Goal: Task Accomplishment & Management: Manage account settings

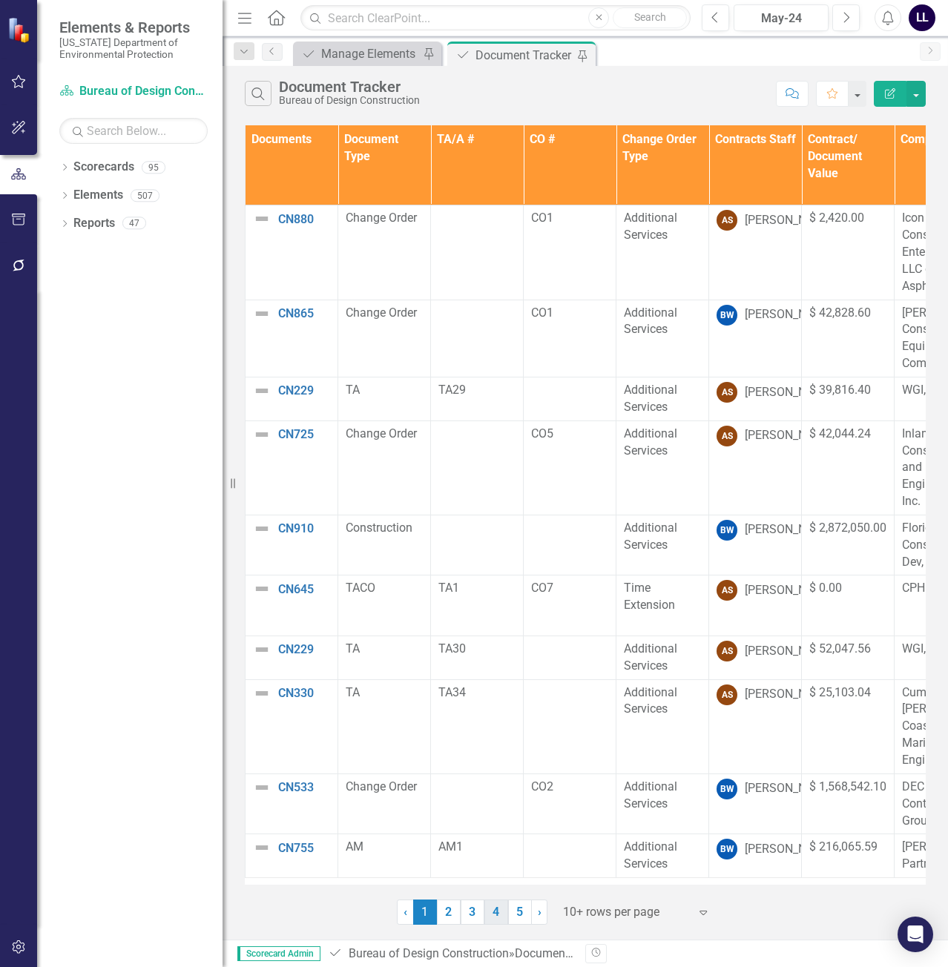
click at [504, 908] on link "4" at bounding box center [496, 912] width 24 height 25
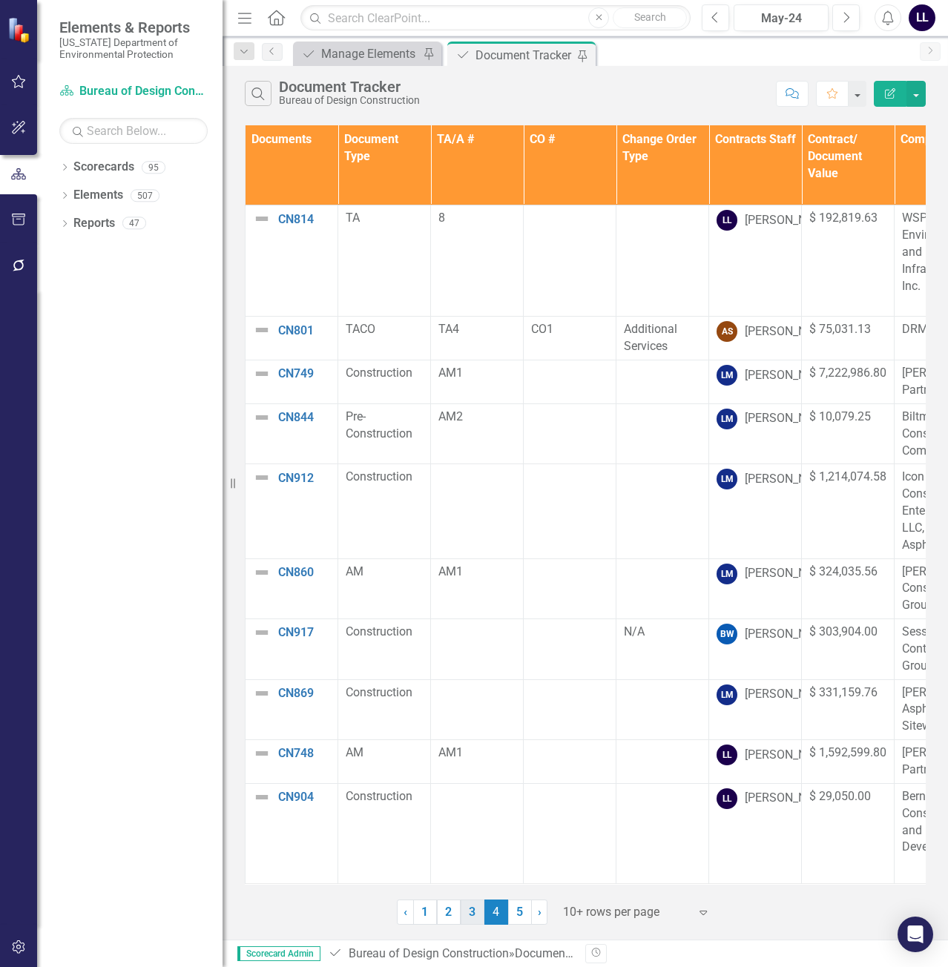
click at [472, 914] on link "3" at bounding box center [473, 912] width 24 height 25
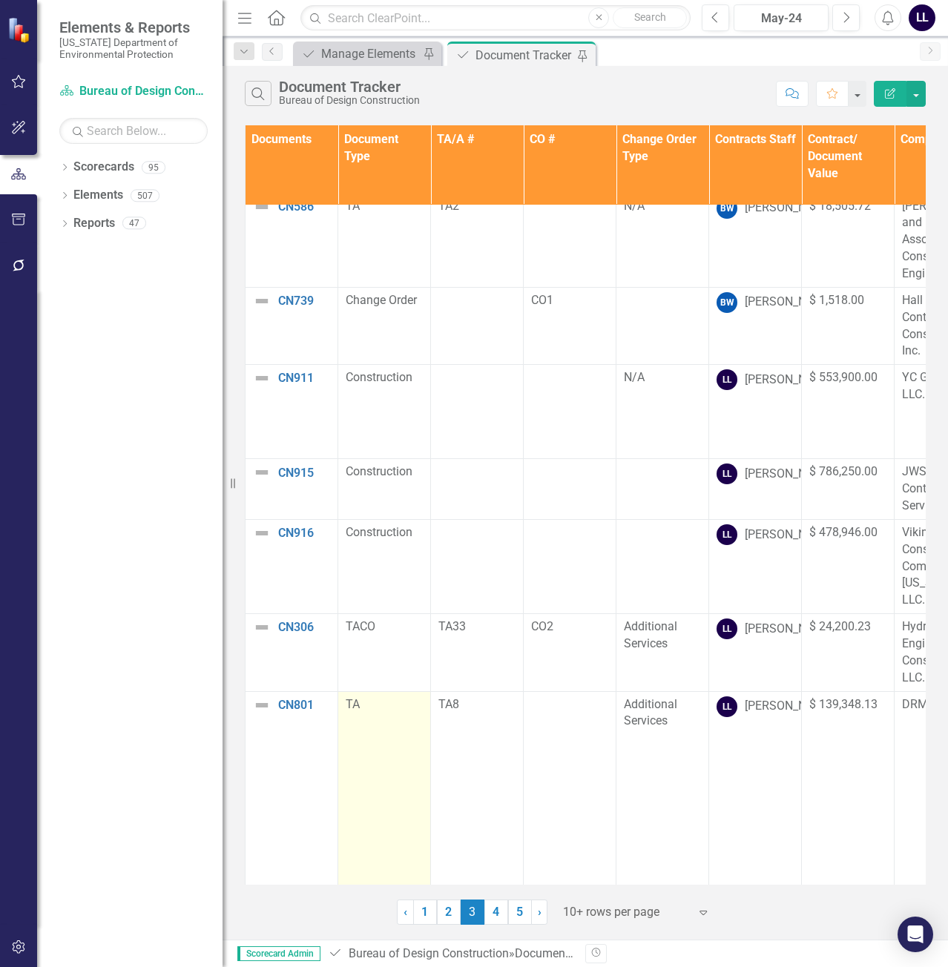
scroll to position [81, 0]
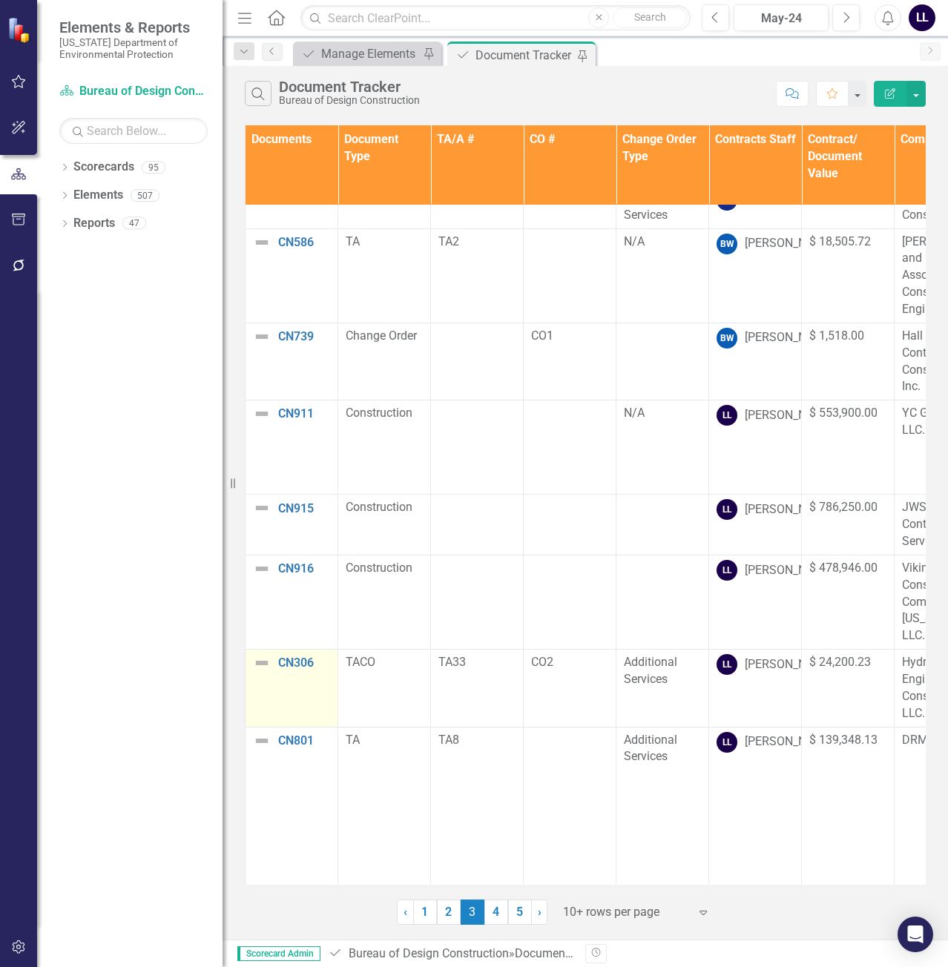
click at [284, 650] on td "CN306 Edit Edit Document Link Open Element" at bounding box center [292, 688] width 93 height 77
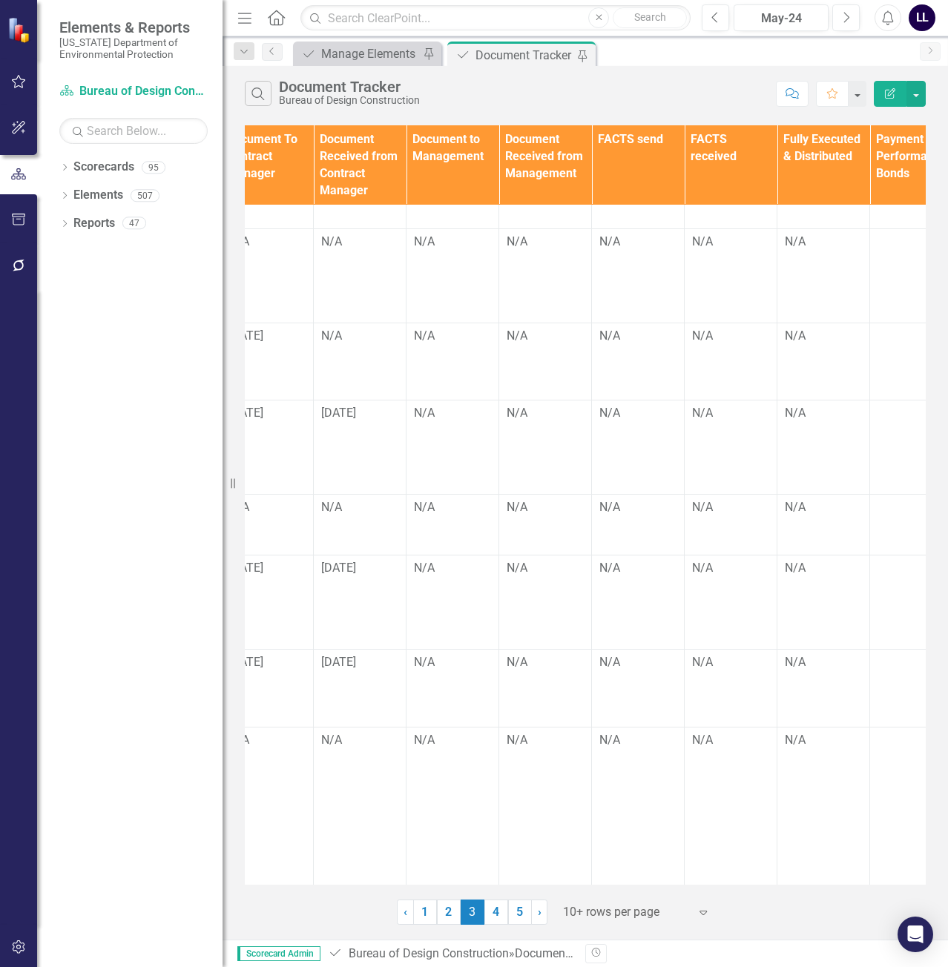
scroll to position [81, 2020]
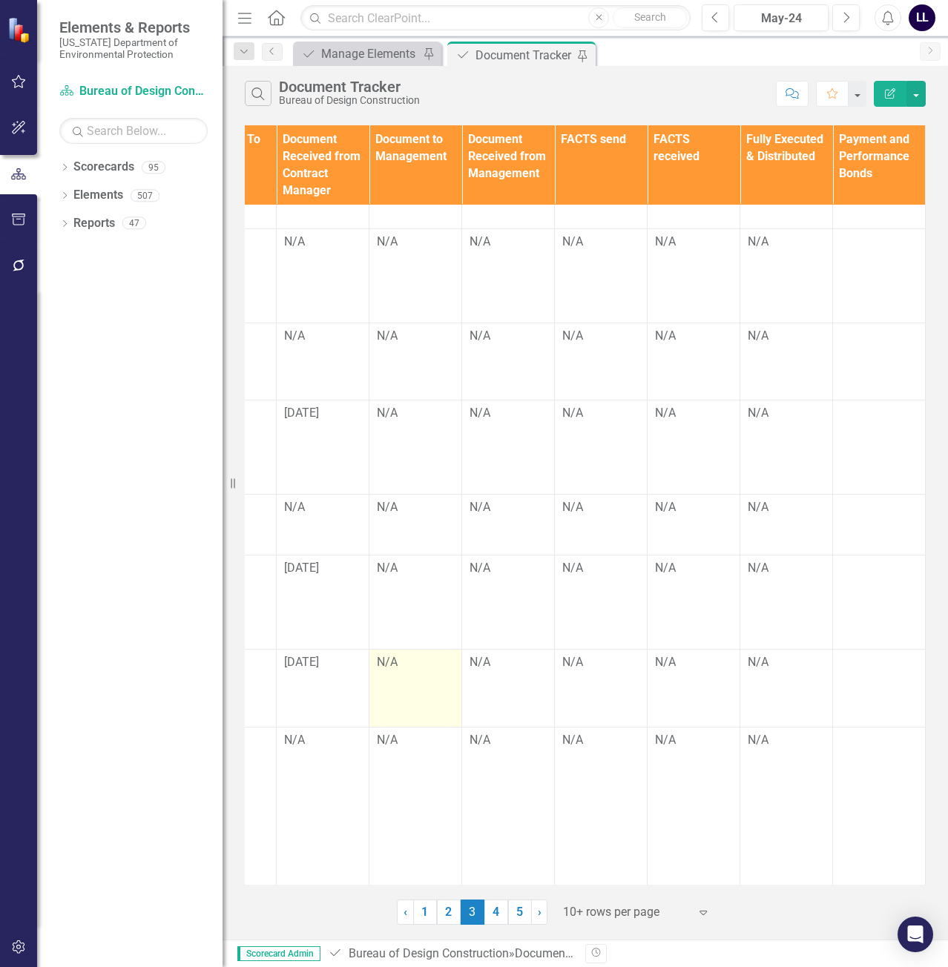
click at [396, 650] on td "N/A" at bounding box center [415, 688] width 93 height 77
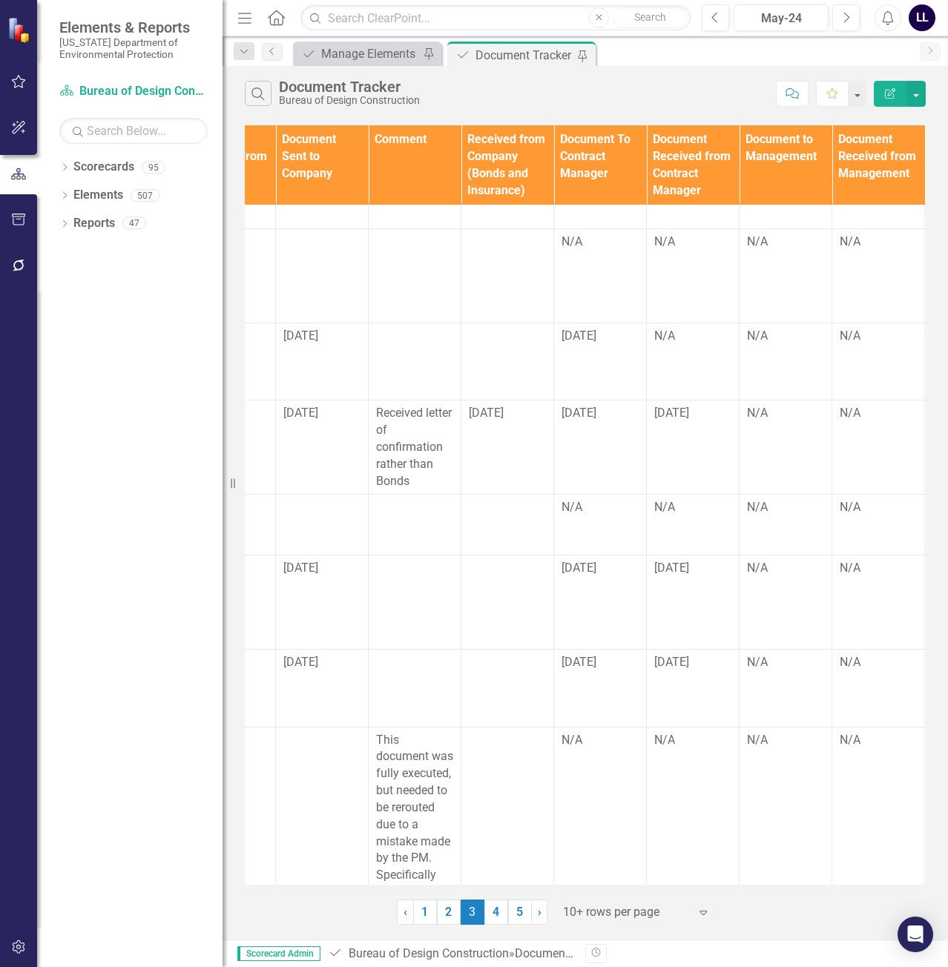
scroll to position [81, 1657]
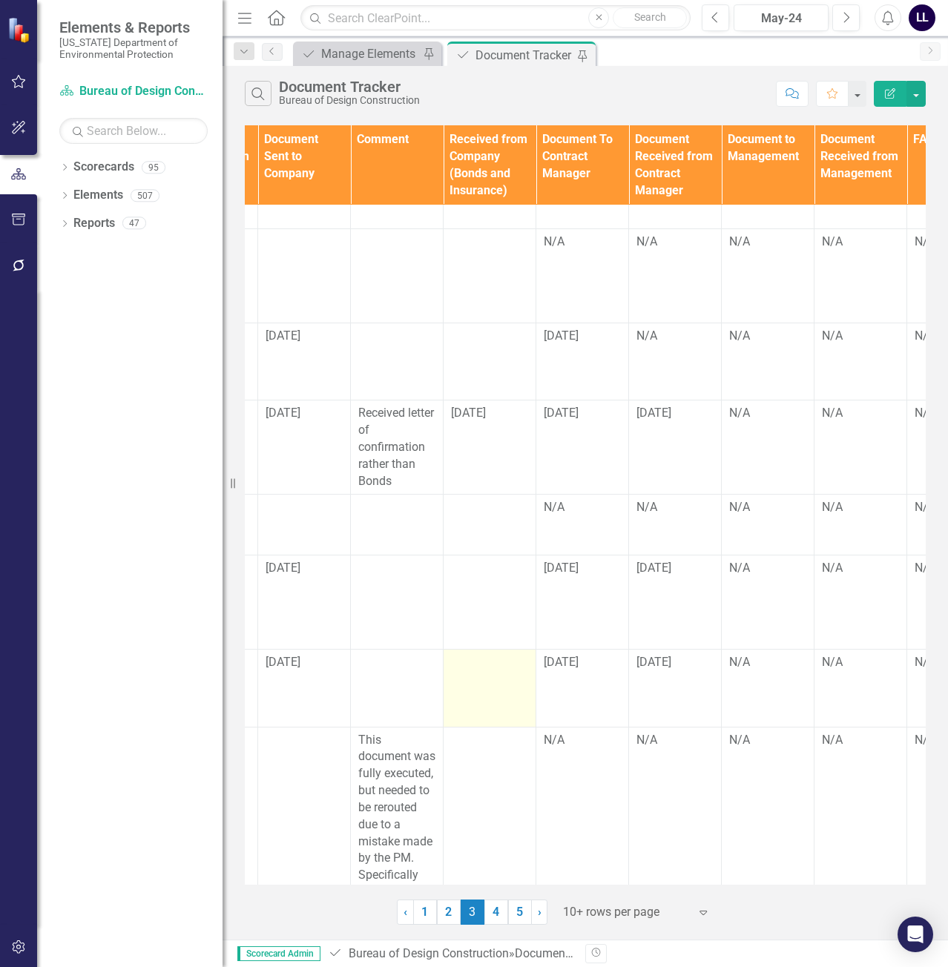
click at [478, 654] on div at bounding box center [489, 663] width 77 height 18
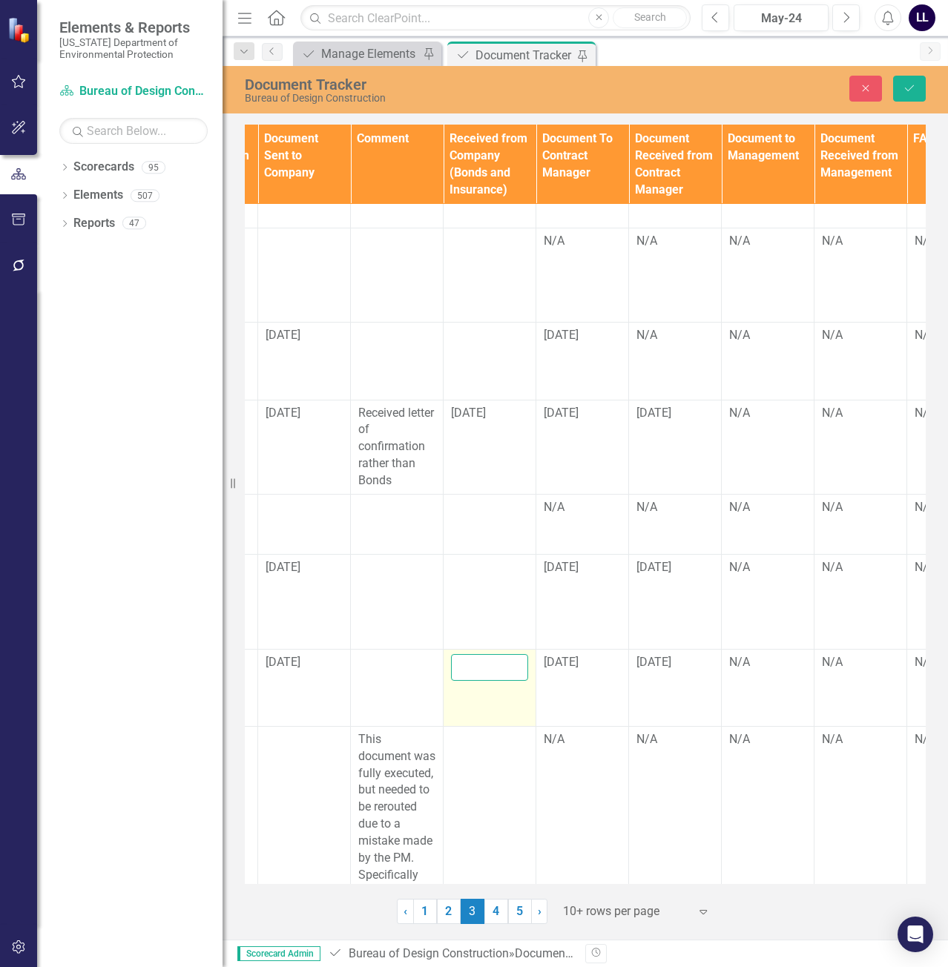
click at [478, 654] on input "text" at bounding box center [489, 667] width 77 height 27
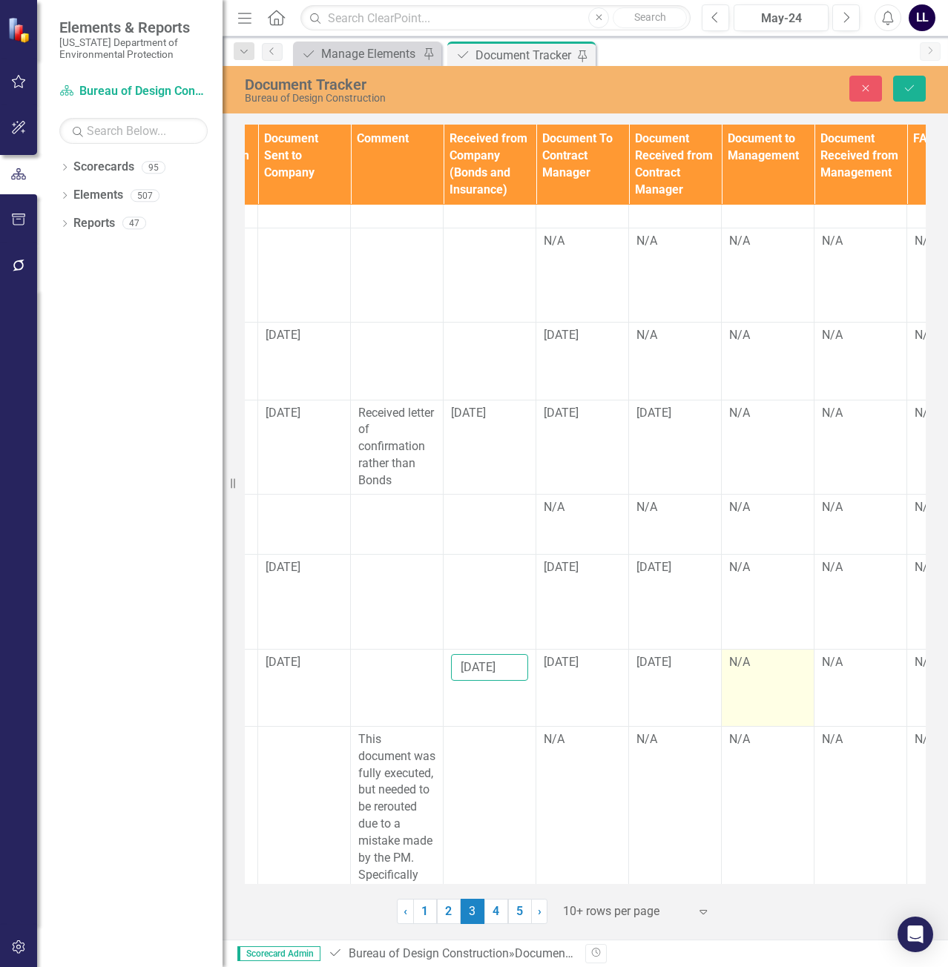
type input "[DATE]"
click at [785, 649] on td "N/A" at bounding box center [768, 687] width 93 height 77
click at [762, 654] on div "N/A" at bounding box center [767, 662] width 77 height 17
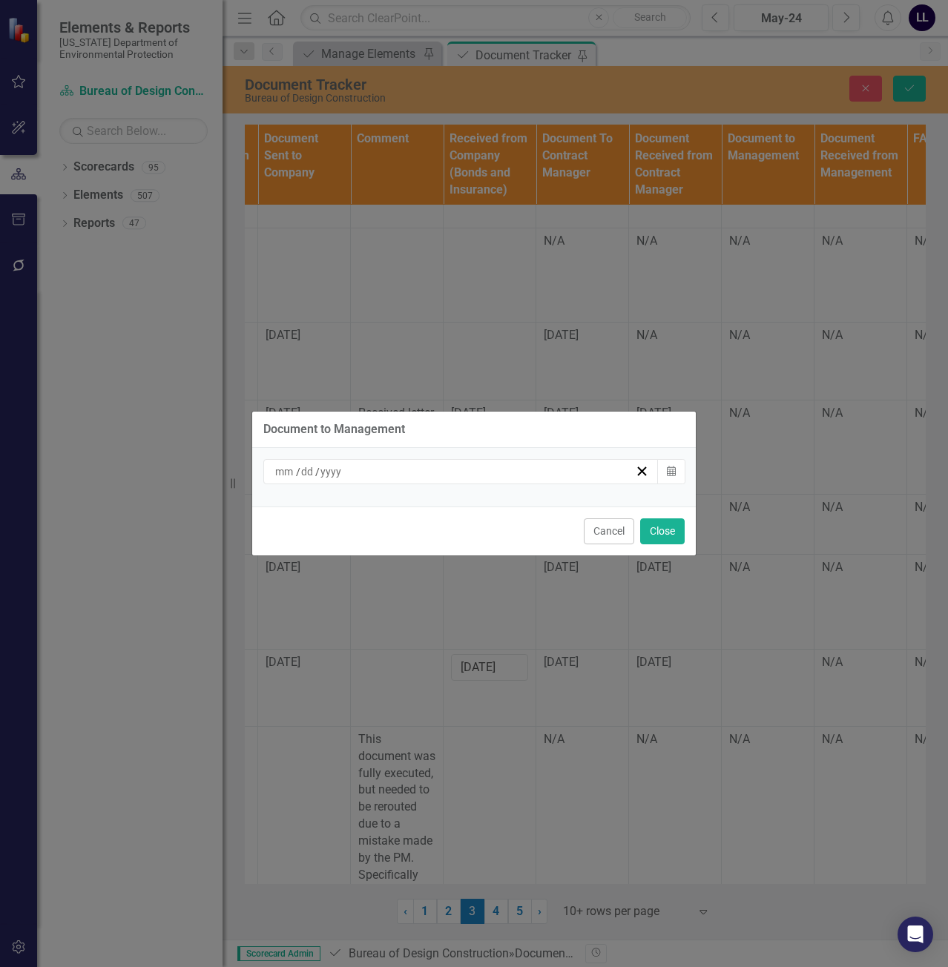
click at [401, 468] on div "/ /" at bounding box center [454, 471] width 362 height 15
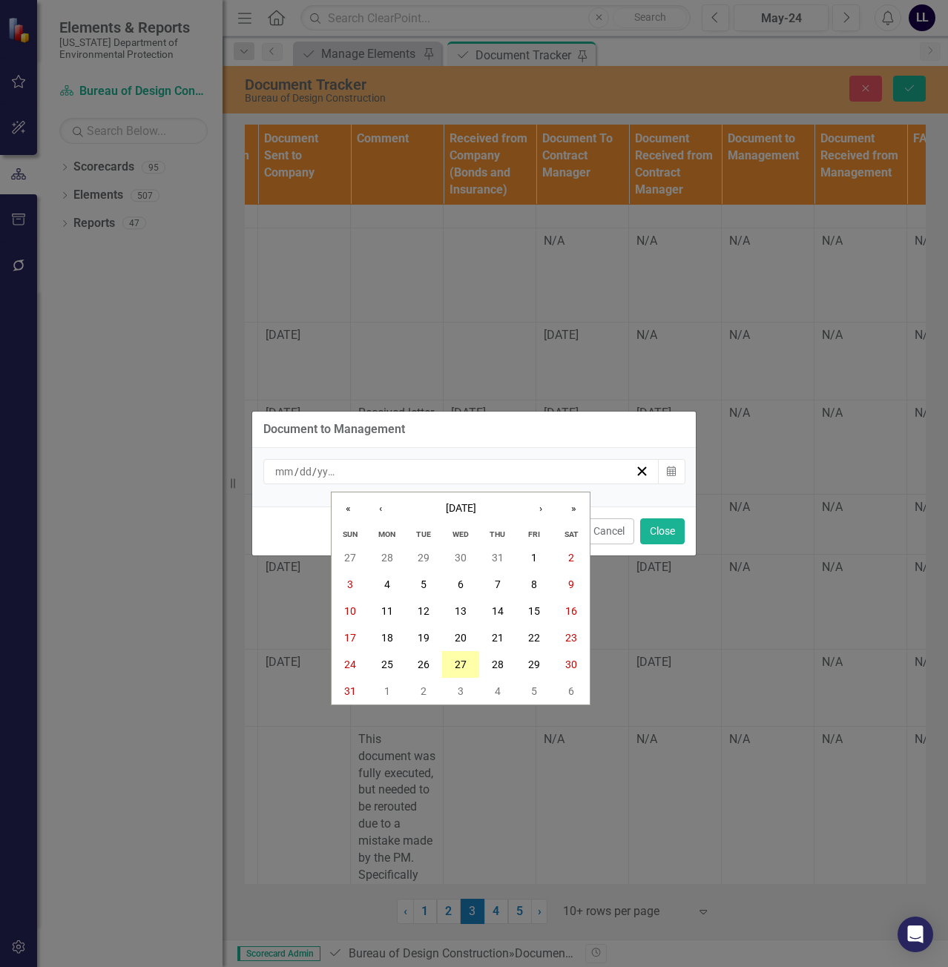
click at [468, 667] on button "27" at bounding box center [460, 664] width 37 height 27
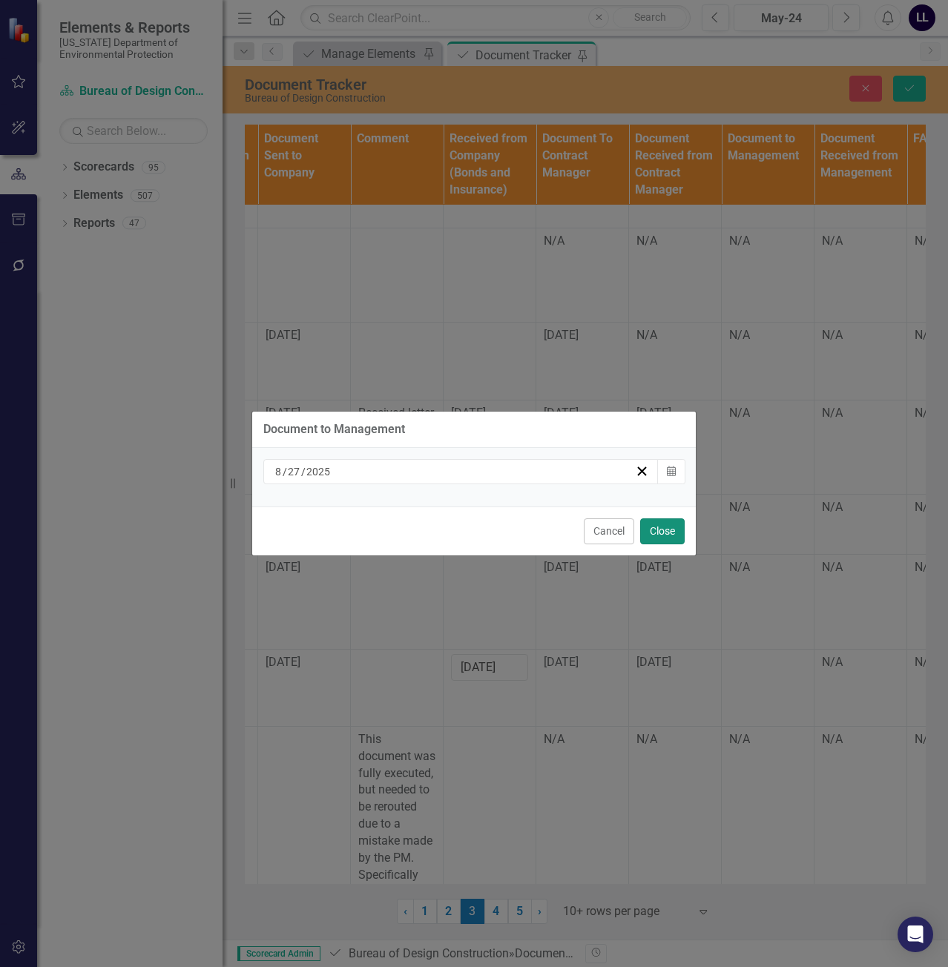
click at [666, 536] on button "Close" at bounding box center [662, 532] width 45 height 26
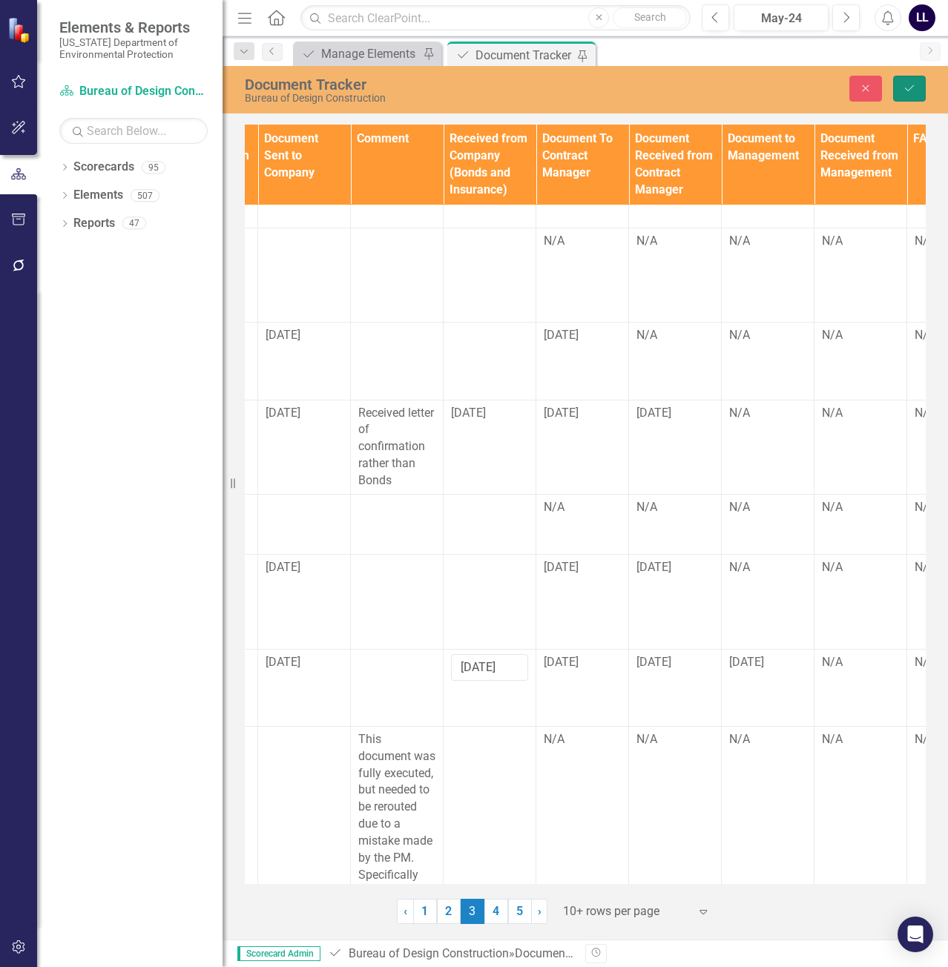
click at [909, 83] on icon "Save" at bounding box center [909, 88] width 13 height 10
